Goal: Task Accomplishment & Management: Use online tool/utility

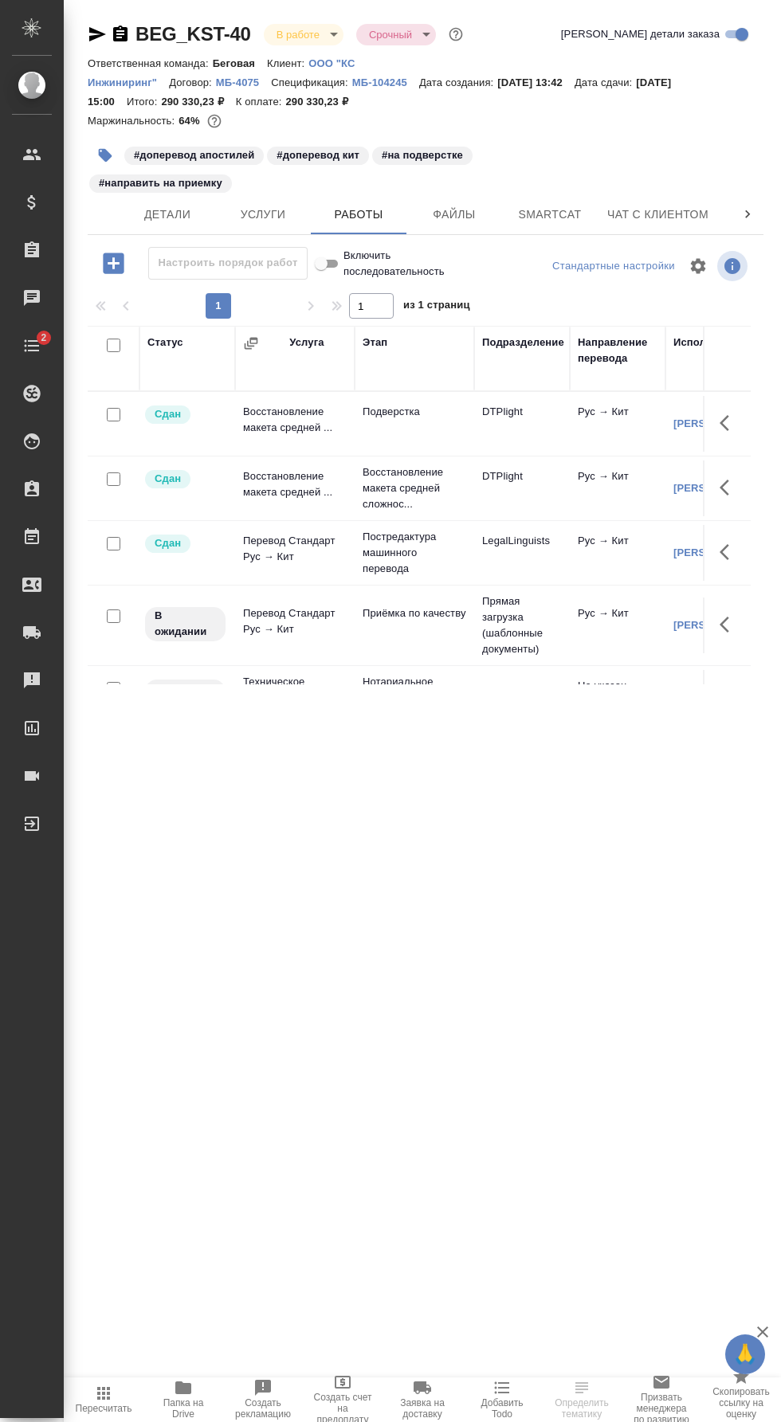
scroll to position [0, 80]
click at [656, 210] on span "Чат" at bounding box center [686, 214] width 76 height 20
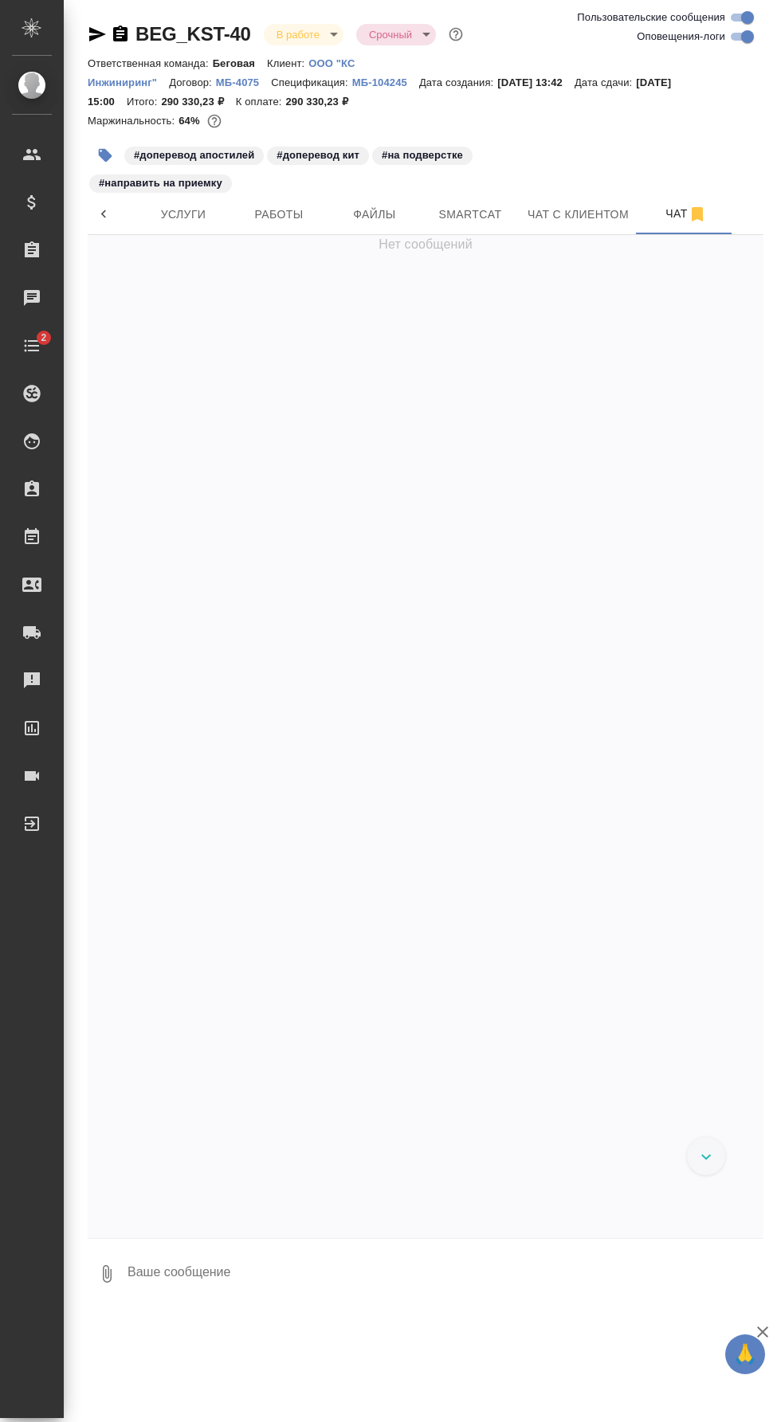
click at [659, 220] on span "Чат" at bounding box center [686, 214] width 76 height 20
click at [663, 214] on span "Чат" at bounding box center [686, 214] width 76 height 20
click at [656, 215] on span "Чат" at bounding box center [686, 214] width 76 height 20
click at [602, 221] on span "Чат с клиентом" at bounding box center [577, 215] width 101 height 20
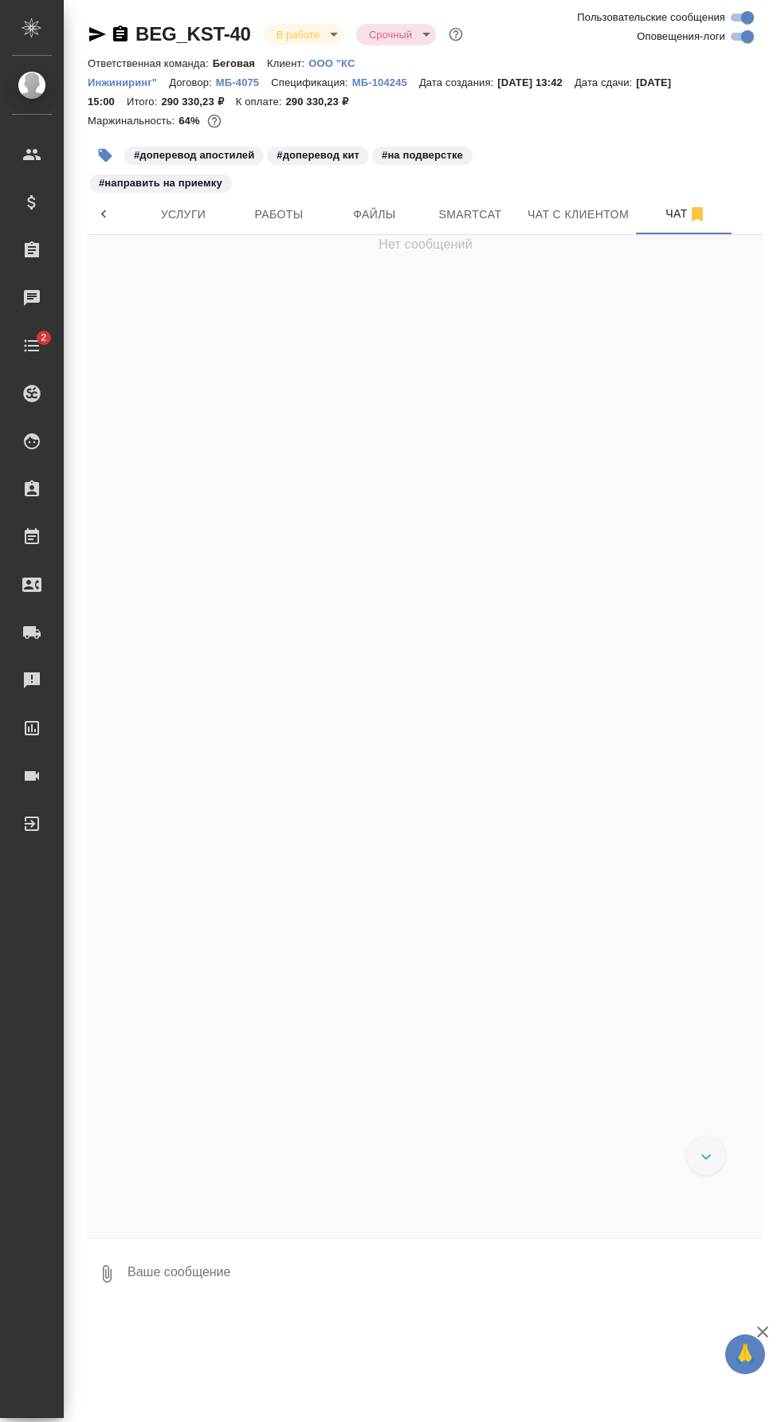
click at [688, 214] on icon "button" at bounding box center [697, 214] width 19 height 19
click at [664, 221] on span "Чат" at bounding box center [686, 214] width 76 height 20
click at [293, 218] on span "Работы" at bounding box center [279, 215] width 76 height 20
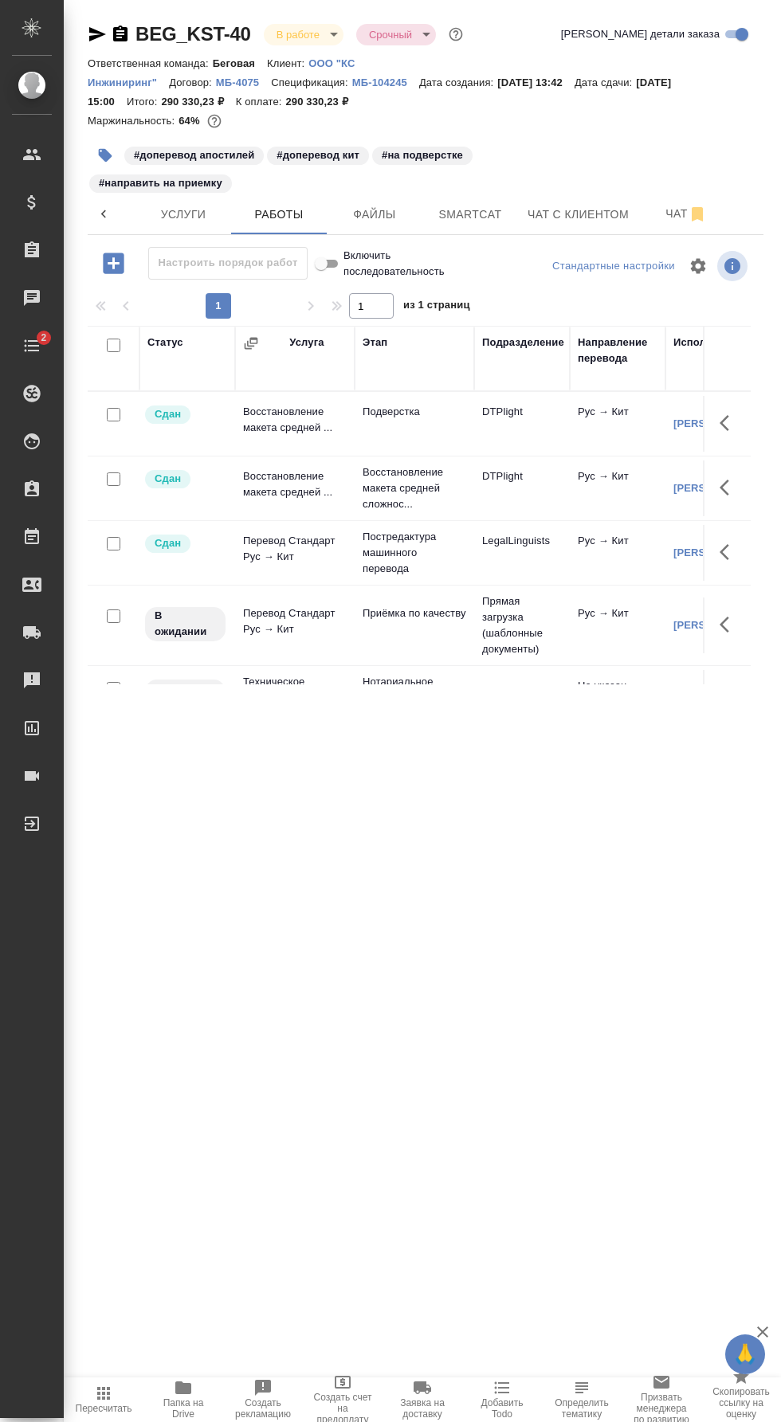
click at [181, 1420] on span "Папка на Drive" at bounding box center [183, 1409] width 61 height 22
click at [187, 1387] on icon "button" at bounding box center [183, 1388] width 16 height 13
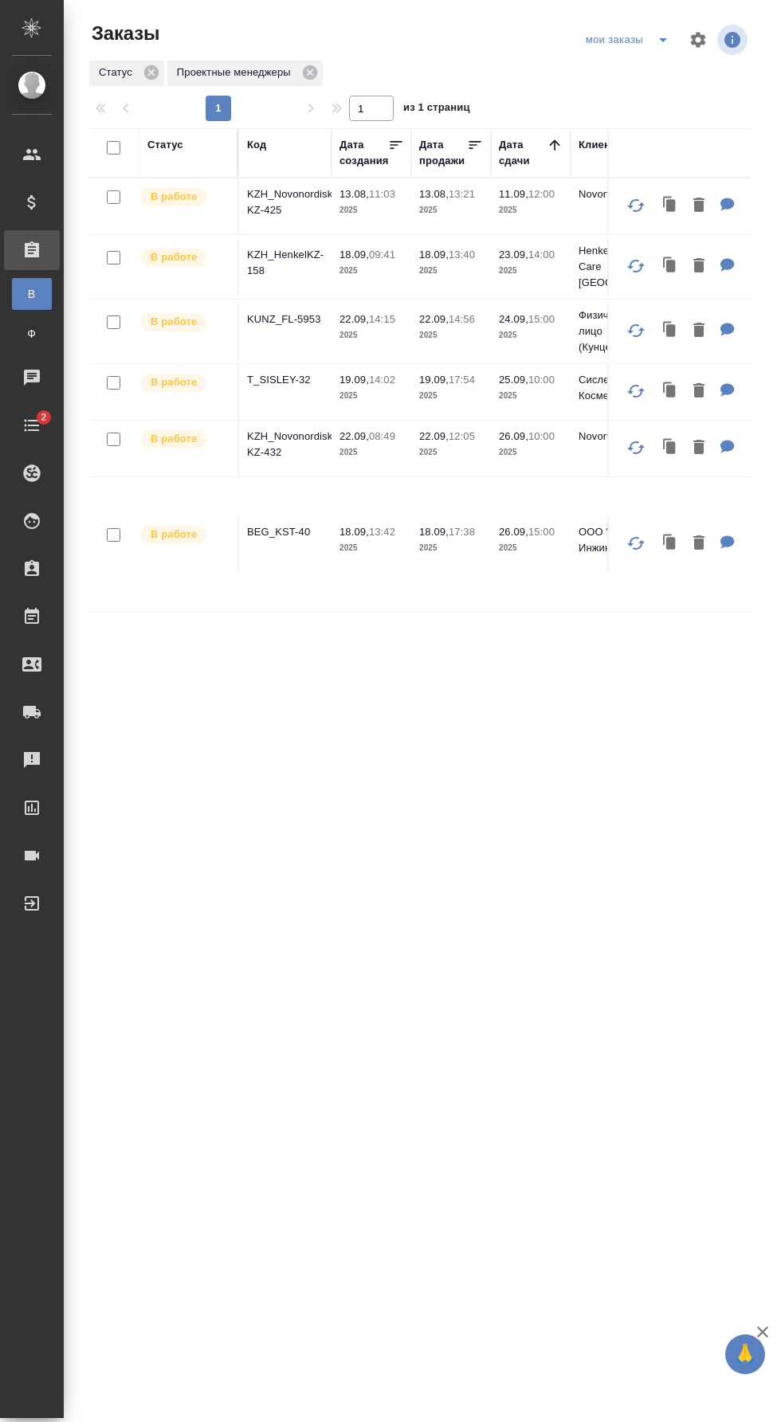
click at [296, 374] on p "T_SISLEY-32" at bounding box center [285, 380] width 76 height 16
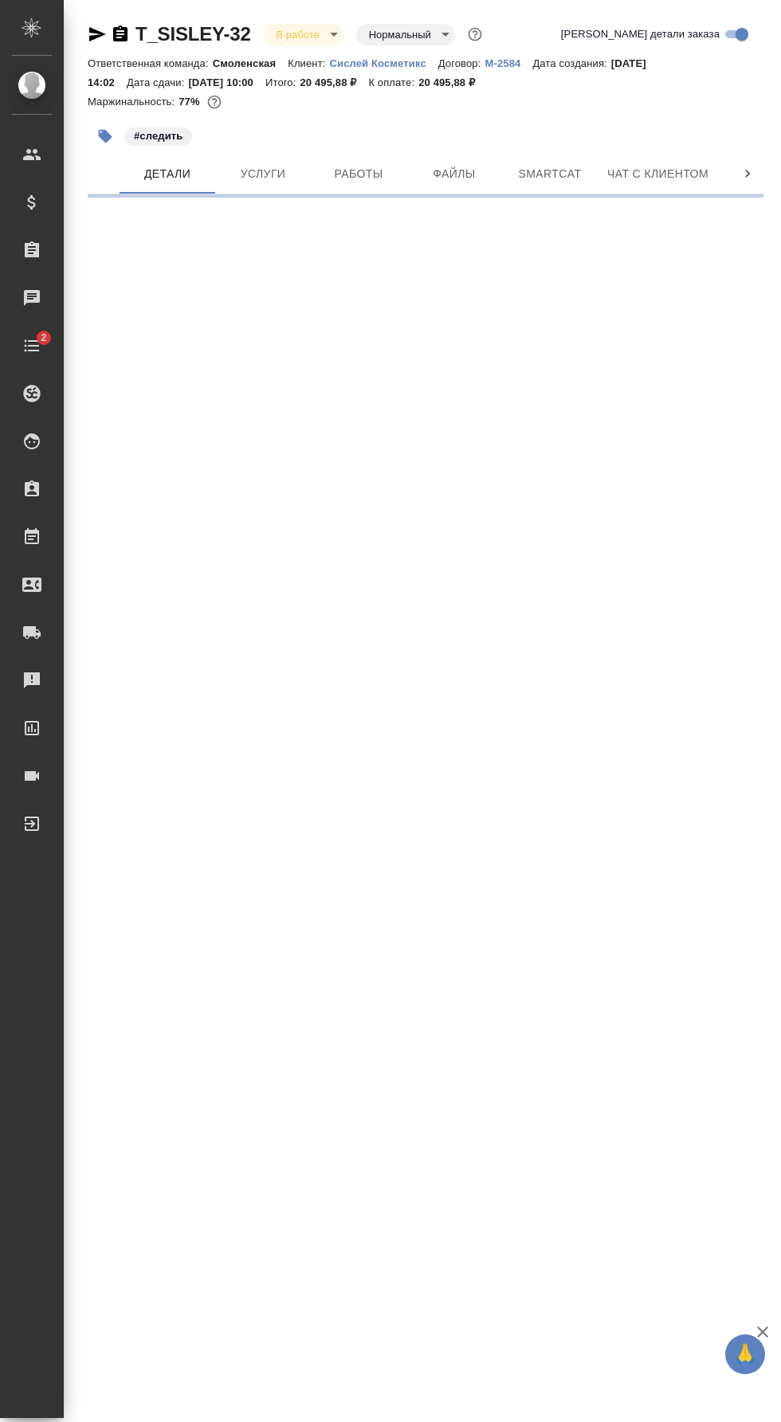
select select "RU"
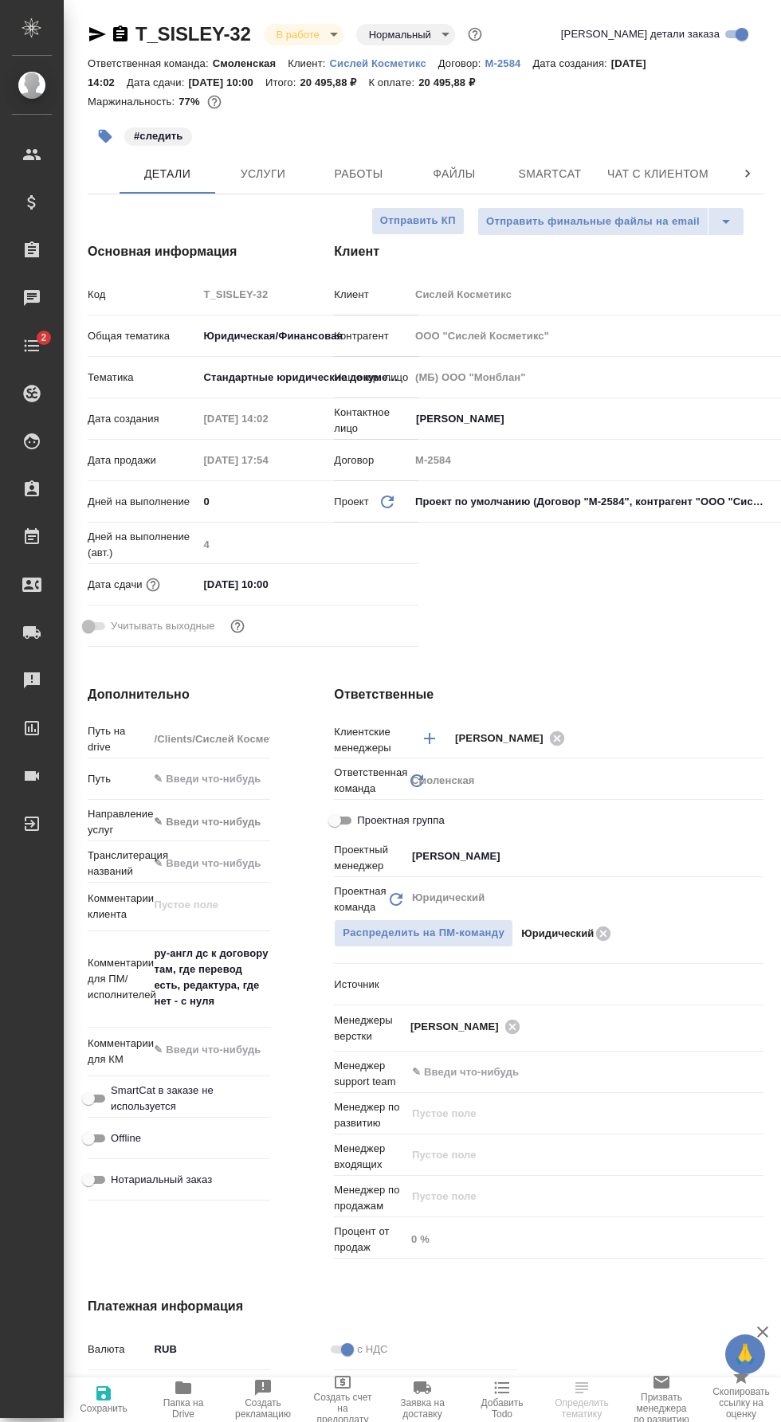
scroll to position [0, 80]
type textarea "x"
click at [478, 171] on span "Smartcat" at bounding box center [470, 174] width 76 height 20
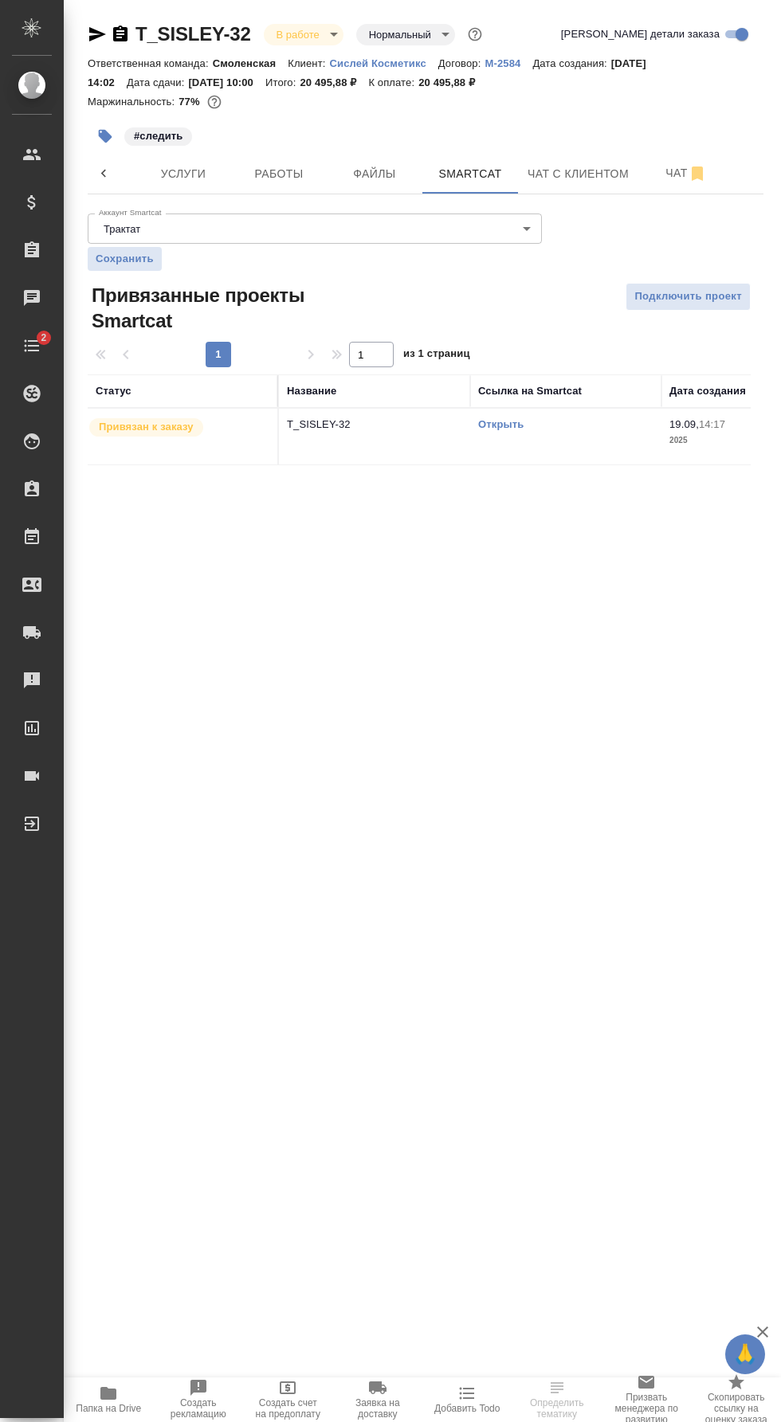
click at [510, 424] on link "Открыть" at bounding box center [500, 424] width 45 height 12
click at [98, 35] on icon "button" at bounding box center [97, 34] width 17 height 14
click at [507, 424] on link "Открыть" at bounding box center [500, 424] width 45 height 12
click at [97, 33] on icon "button" at bounding box center [97, 34] width 19 height 19
